Goal: Task Accomplishment & Management: Manage account settings

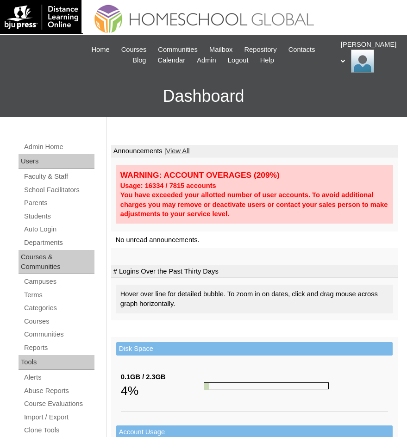
click at [271, 133] on div "Admin Home Users Faculty & Staff School Facilitators Parents Students Auto Logi…" at bounding box center [203, 441] width 407 height 649
click at [35, 212] on link "Students" at bounding box center [58, 217] width 71 height 12
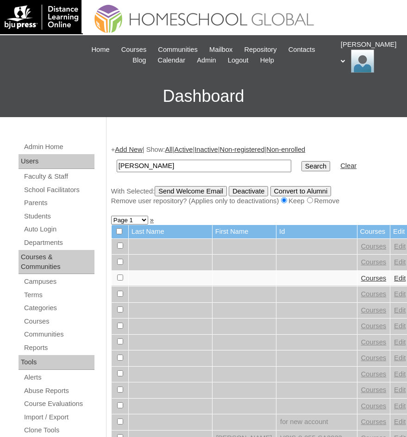
type input "Janna"
click at [302, 166] on input "Search" at bounding box center [316, 166] width 29 height 10
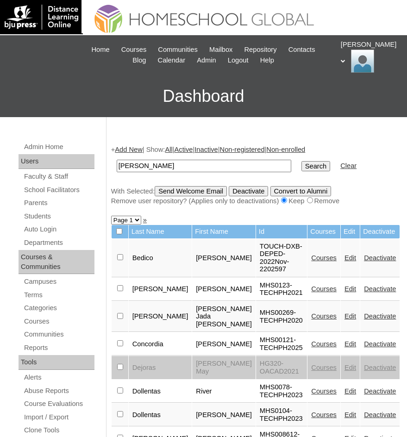
click at [132, 164] on input "Janna" at bounding box center [204, 166] width 175 height 13
paste input "Cyrin"
type input "Cyrin Janna"
click at [302, 164] on input "Search" at bounding box center [316, 166] width 29 height 10
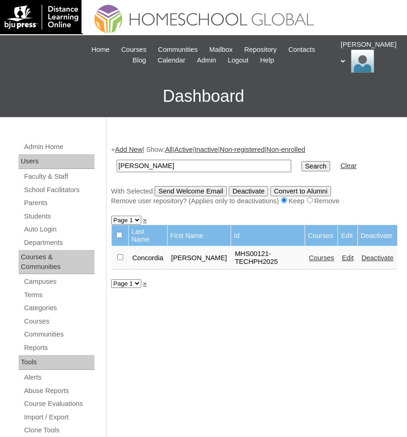
click at [323, 254] on link "Courses" at bounding box center [321, 257] width 25 height 7
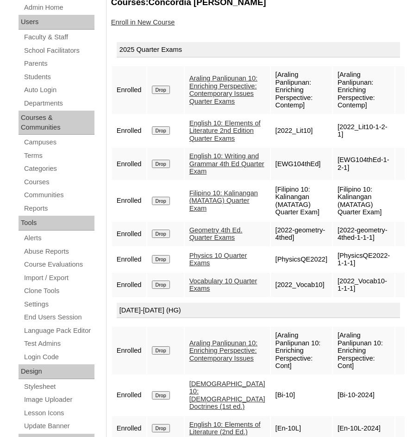
scroll to position [357, 0]
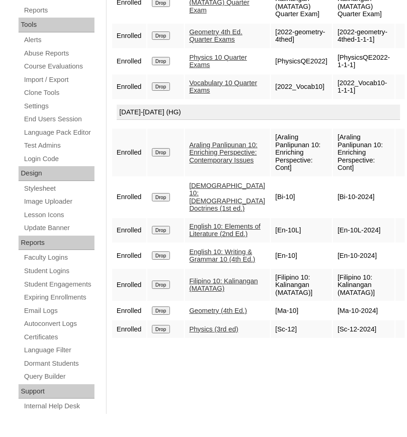
click at [225, 333] on link "Physics (3rd ed)" at bounding box center [214, 329] width 49 height 7
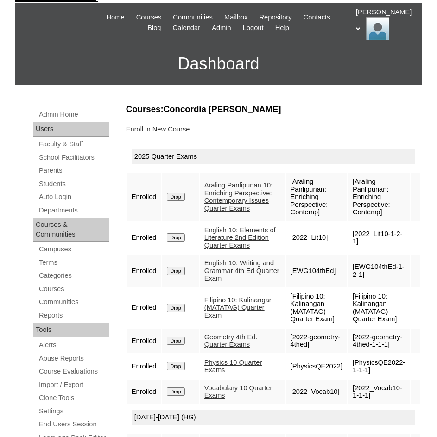
scroll to position [0, 0]
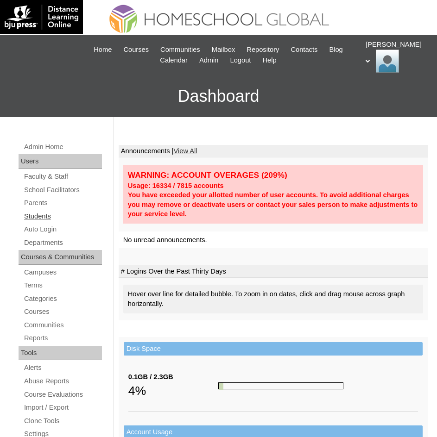
click at [43, 213] on link "Students" at bounding box center [62, 217] width 79 height 12
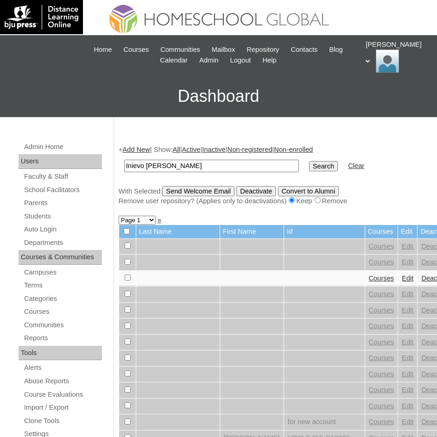
type input "Inievo [PERSON_NAME]"
click at [309, 171] on input "Search" at bounding box center [323, 166] width 29 height 10
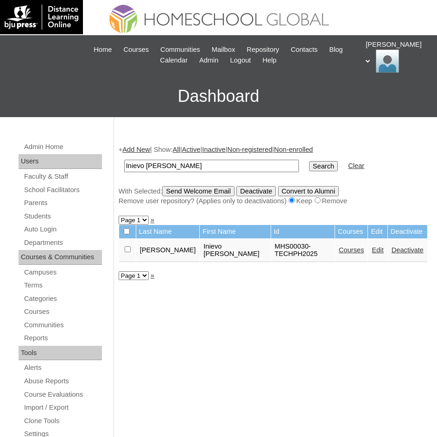
click at [339, 247] on link "Courses" at bounding box center [351, 250] width 25 height 7
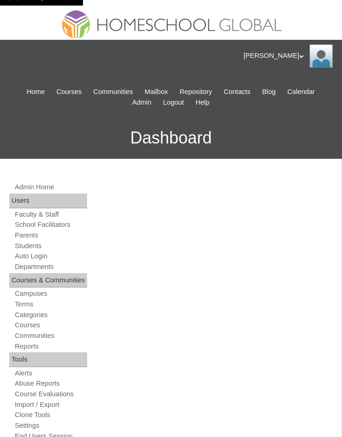
scroll to position [28, 0]
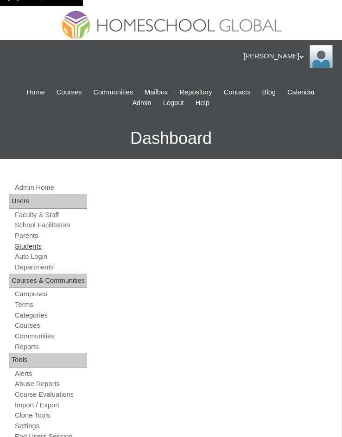
click at [37, 247] on link "Students" at bounding box center [50, 246] width 73 height 9
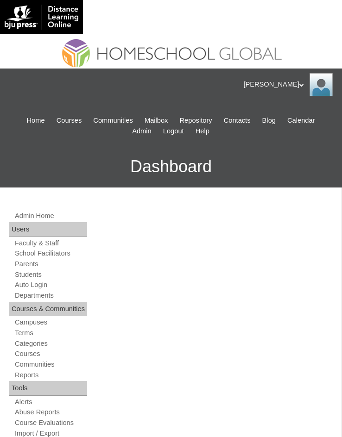
scroll to position [554, 0]
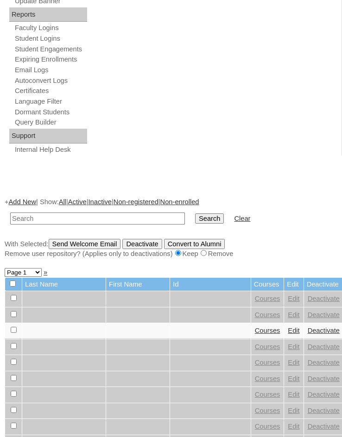
click at [91, 221] on input "text" at bounding box center [97, 219] width 175 height 13
type input "[PERSON_NAME]"
click at [195, 219] on input "Search" at bounding box center [209, 219] width 29 height 10
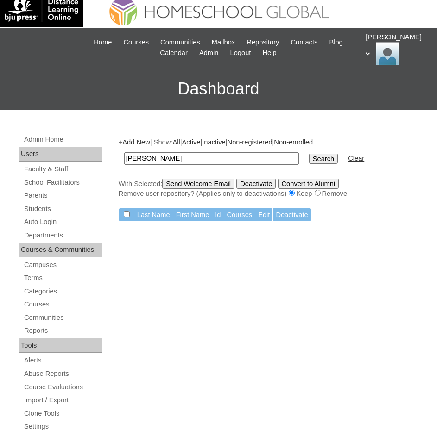
scroll to position [4, 0]
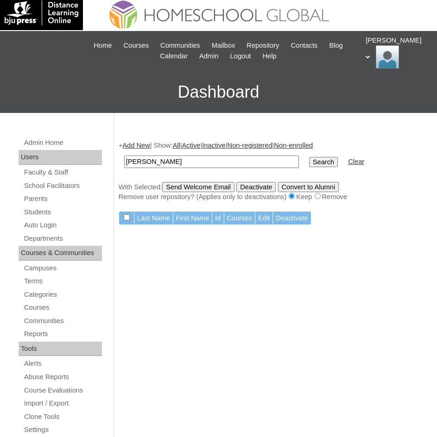
click at [192, 164] on input "[PERSON_NAME]" at bounding box center [211, 162] width 175 height 13
type input "I"
type input "[PERSON_NAME]"
click at [309, 157] on input "Search" at bounding box center [323, 162] width 29 height 10
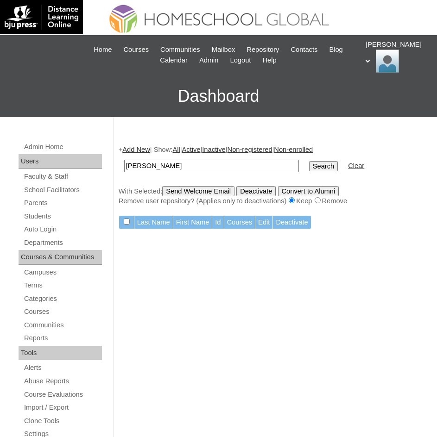
click at [192, 164] on input "[PERSON_NAME]" at bounding box center [211, 166] width 175 height 13
type input "Inigo"
click at [309, 161] on input "Search" at bounding box center [323, 166] width 29 height 10
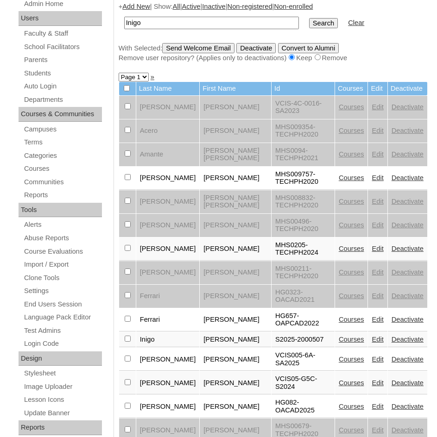
scroll to position [51, 0]
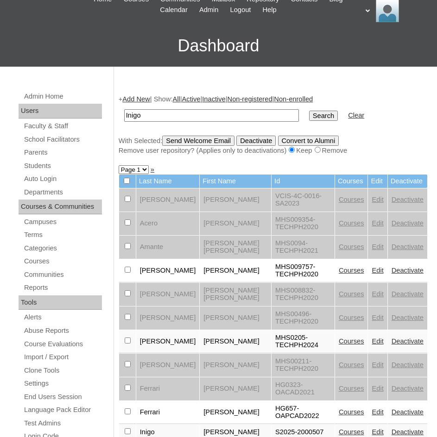
click at [177, 114] on input "Inigo" at bounding box center [211, 115] width 175 height 13
paste input "MHS00040-TECHPH2025"
type input "MHS00040-TECHPH2025"
click at [309, 114] on input "Search" at bounding box center [323, 116] width 29 height 10
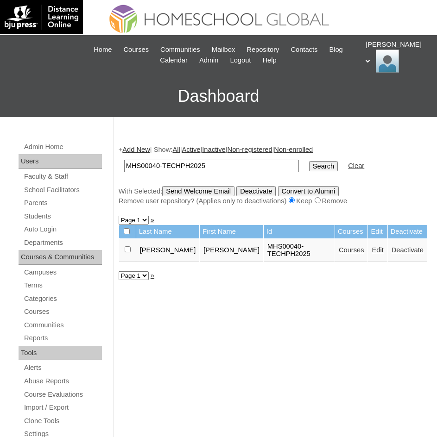
click at [339, 247] on link "Courses" at bounding box center [351, 250] width 25 height 7
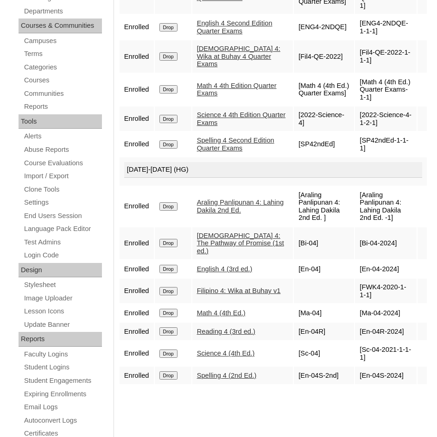
scroll to position [278, 0]
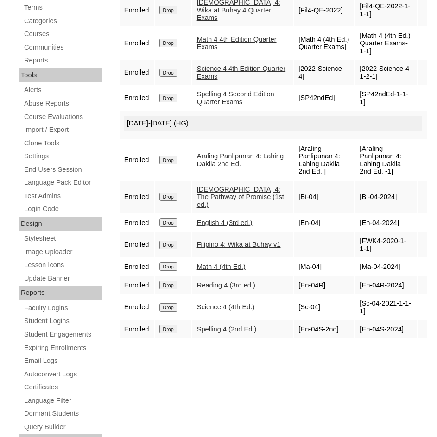
click at [246, 227] on link "English 4 (3rd ed.)" at bounding box center [225, 222] width 56 height 7
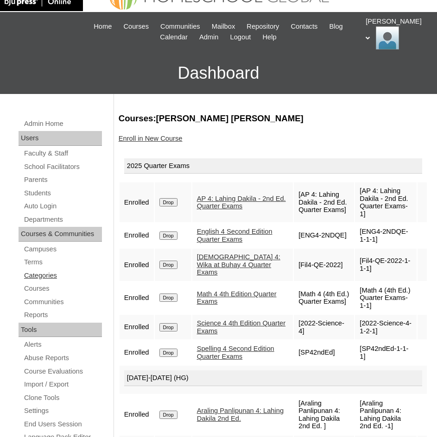
scroll to position [0, 0]
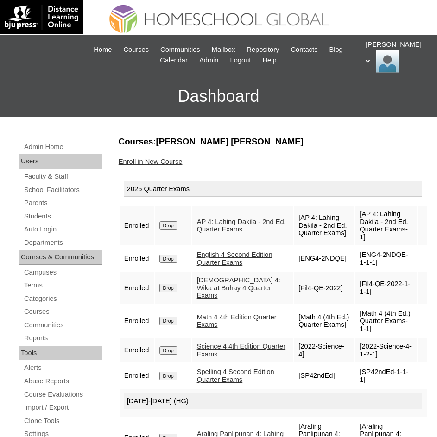
click at [53, 222] on div "Admin Home Users Faculty & Staff School Facilitators Parents Students Auto Logi…" at bounding box center [61, 440] width 95 height 599
click at [53, 224] on link "Auto Login" at bounding box center [62, 230] width 79 height 12
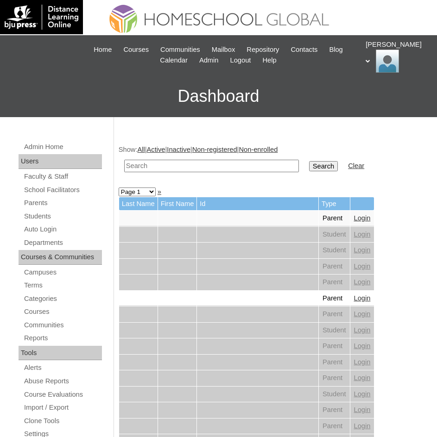
paste input "MHS00040-TECHPH2025"
type input "MHS00040-TECHPH2025"
click at [309, 165] on input "Search" at bounding box center [323, 166] width 29 height 10
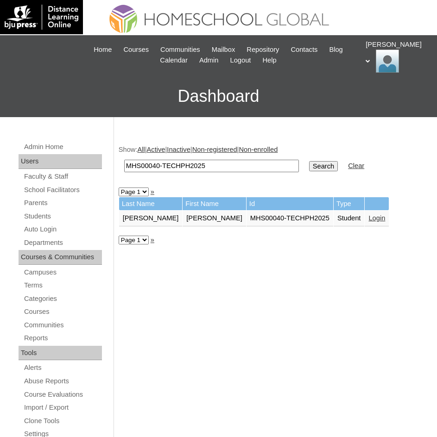
click at [368, 220] on link "Login" at bounding box center [376, 218] width 17 height 7
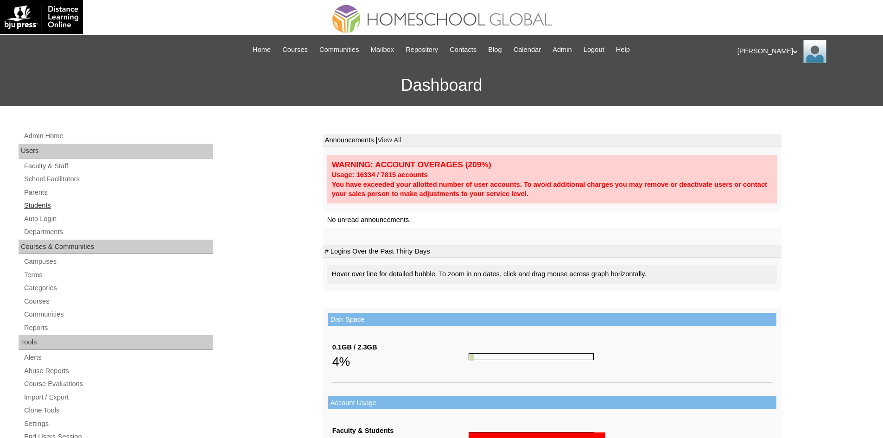
click at [39, 208] on link "Students" at bounding box center [118, 206] width 190 height 12
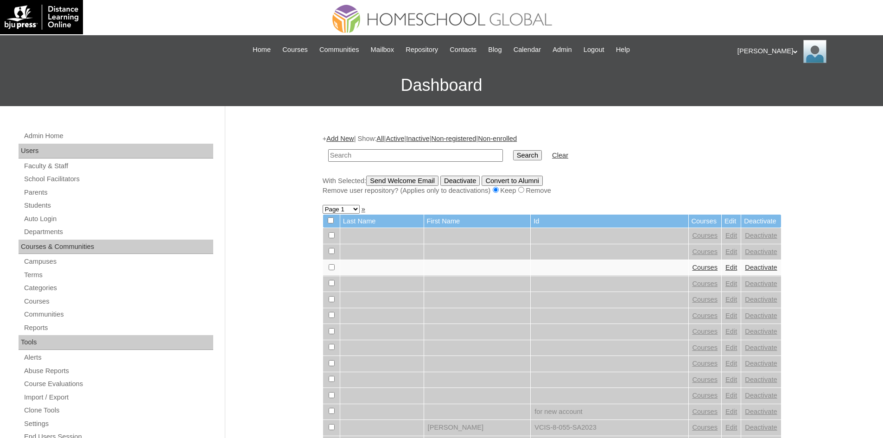
click at [342, 154] on input "text" at bounding box center [415, 155] width 175 height 13
type input "MHS00178-TECHPH2025"
click at [513, 154] on input "Search" at bounding box center [527, 155] width 29 height 10
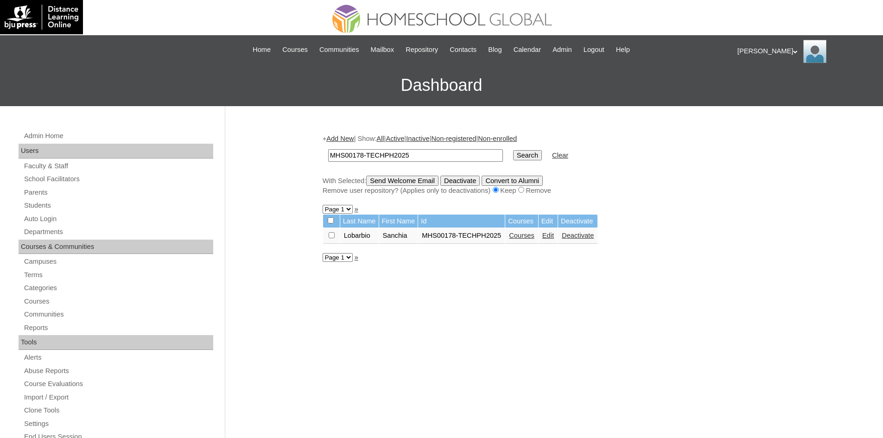
click at [547, 236] on link "Edit" at bounding box center [548, 235] width 12 height 7
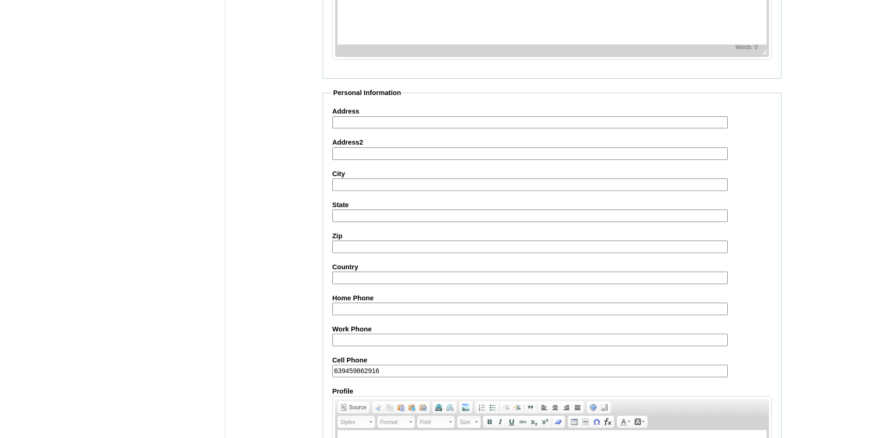
scroll to position [983, 0]
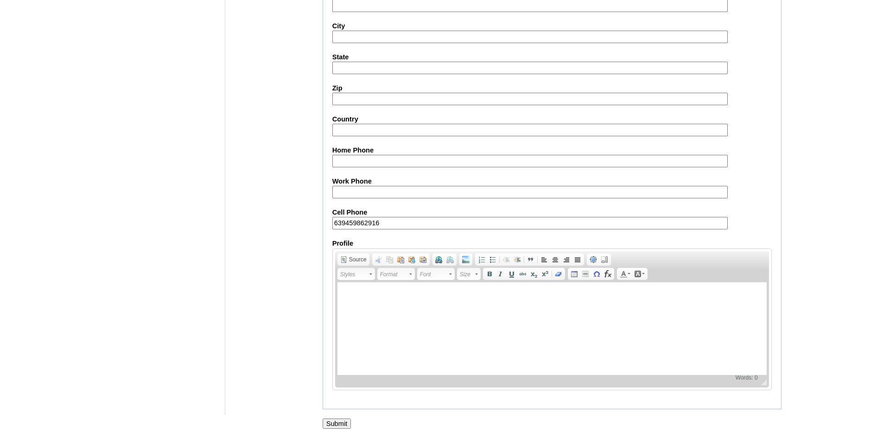
click at [344, 424] on input "Submit" at bounding box center [337, 423] width 29 height 10
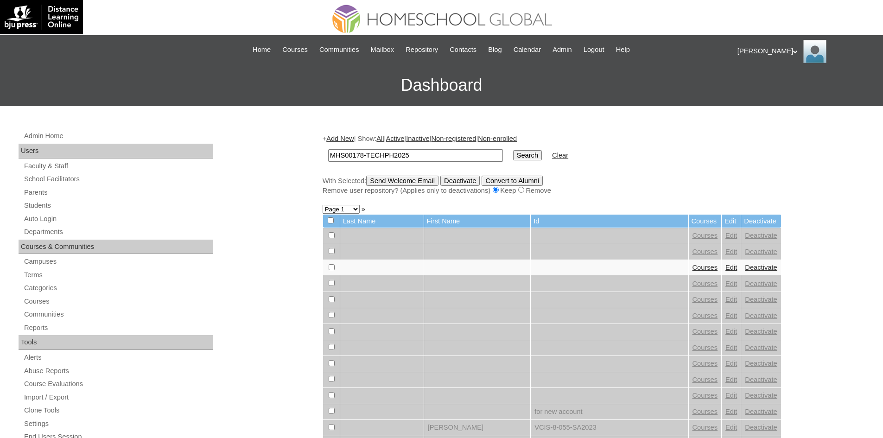
type input "MHS00178-TECHPH2025"
click at [513, 158] on input "Search" at bounding box center [527, 155] width 29 height 10
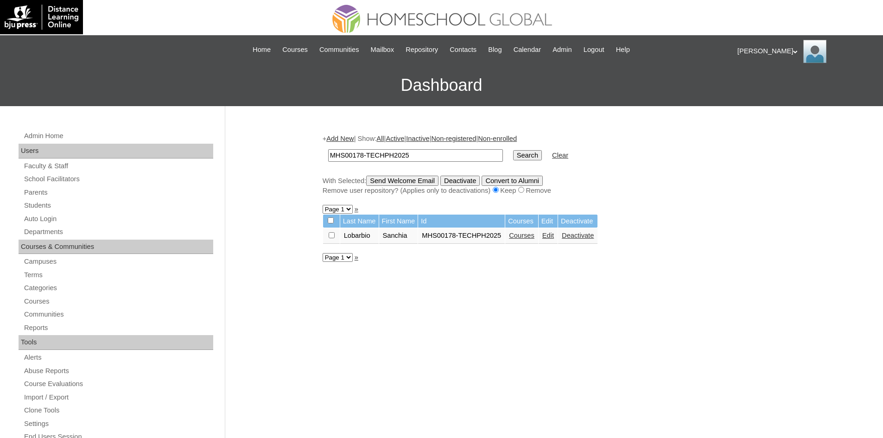
click at [522, 238] on link "Courses" at bounding box center [521, 235] width 25 height 7
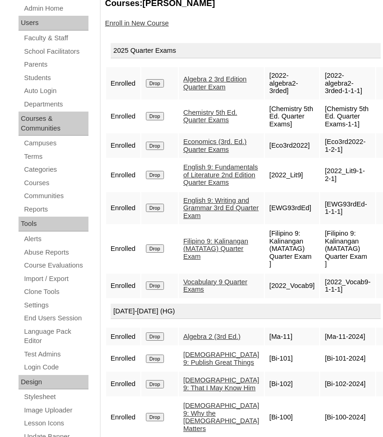
scroll to position [139, 0]
